Goal: Task Accomplishment & Management: Use online tool/utility

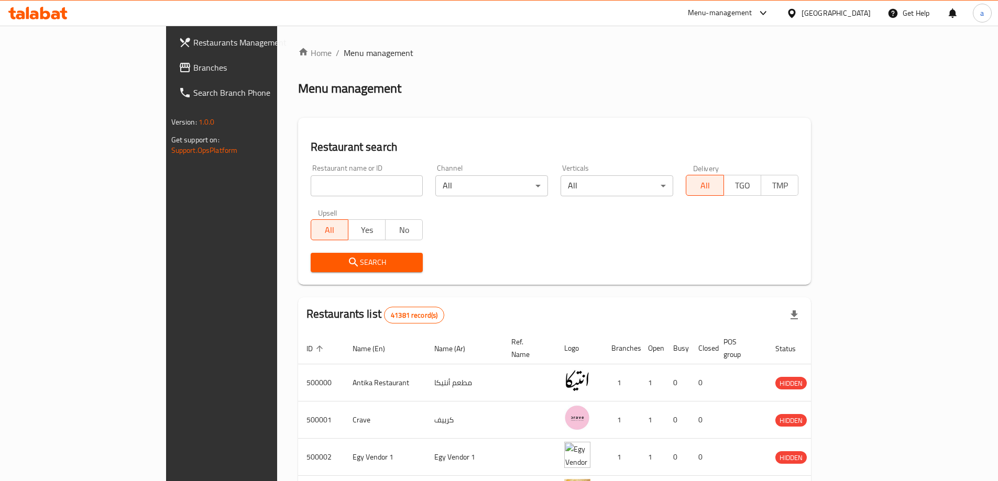
click at [795, 15] on icon at bounding box center [791, 12] width 7 height 9
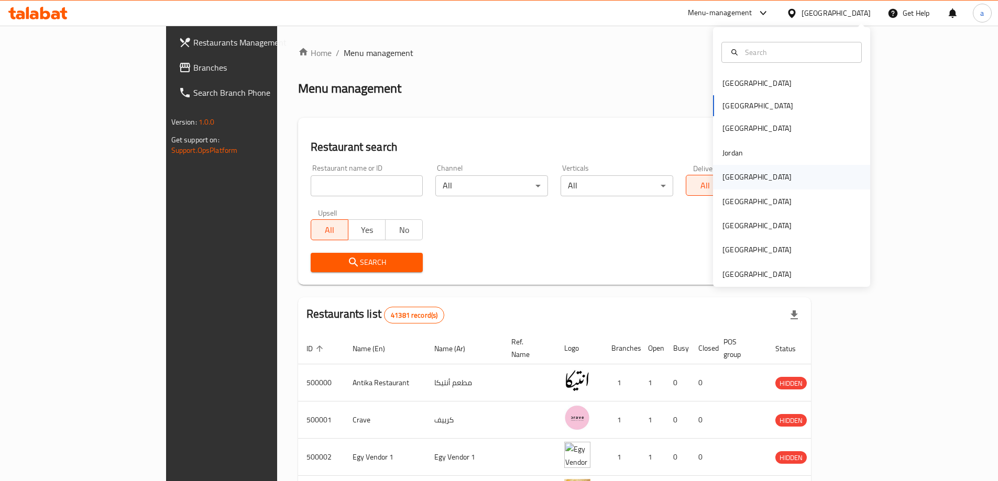
click at [731, 183] on div "[GEOGRAPHIC_DATA]" at bounding box center [756, 177] width 69 height 12
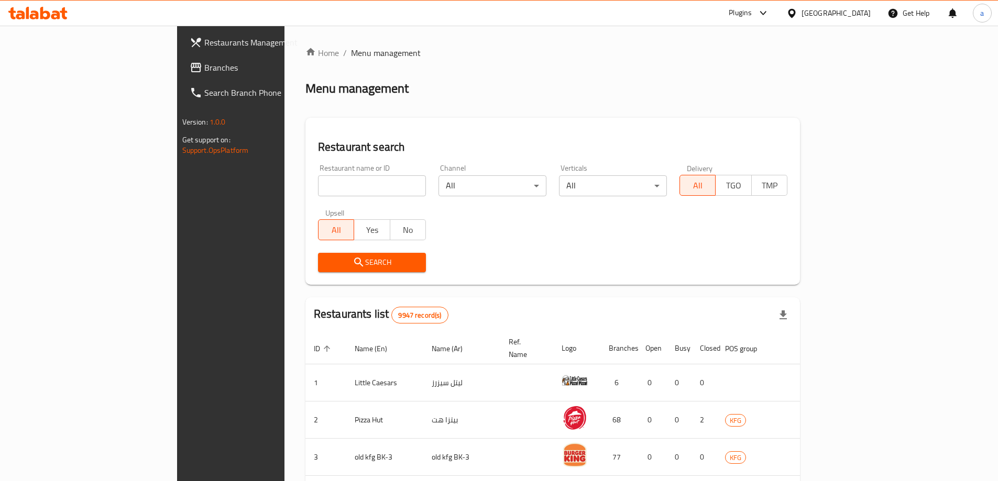
click at [335, 190] on input "search" at bounding box center [372, 185] width 108 height 21
paste input "779494"
type input "779494"
click at [204, 67] on span "Branches" at bounding box center [269, 67] width 131 height 13
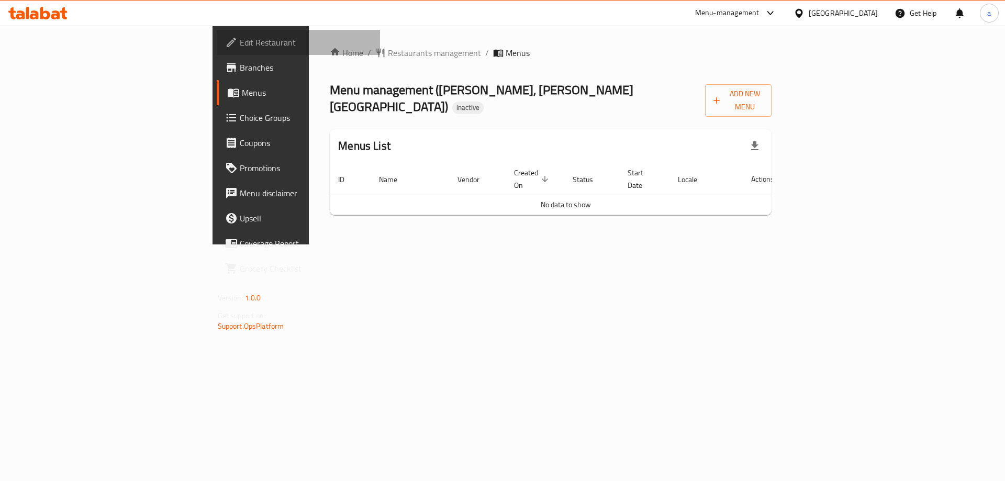
click at [240, 37] on span "Edit Restaurant" at bounding box center [306, 42] width 132 height 13
